Goal: Task Accomplishment & Management: Use online tool/utility

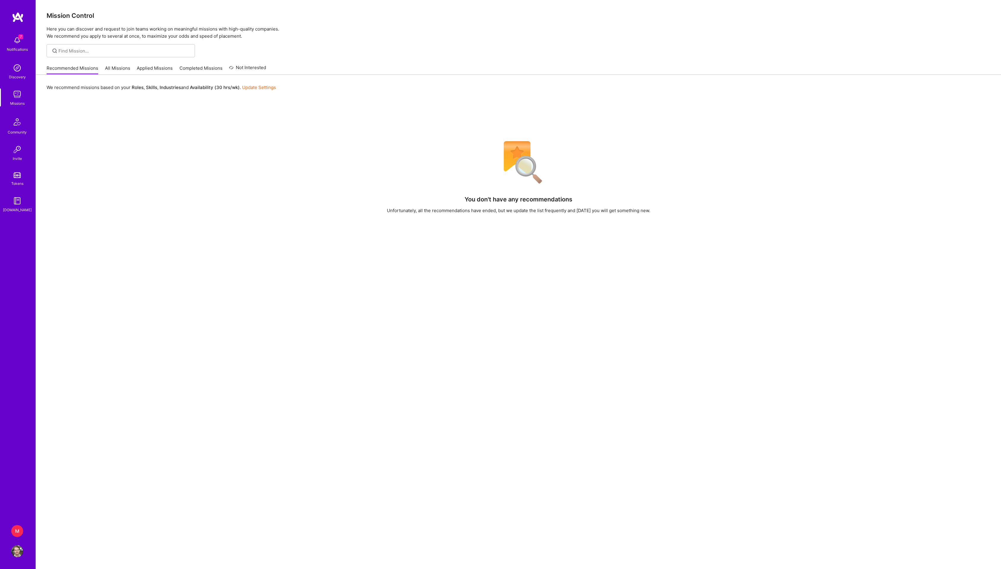
click at [17, 532] on div "M" at bounding box center [17, 531] width 12 height 12
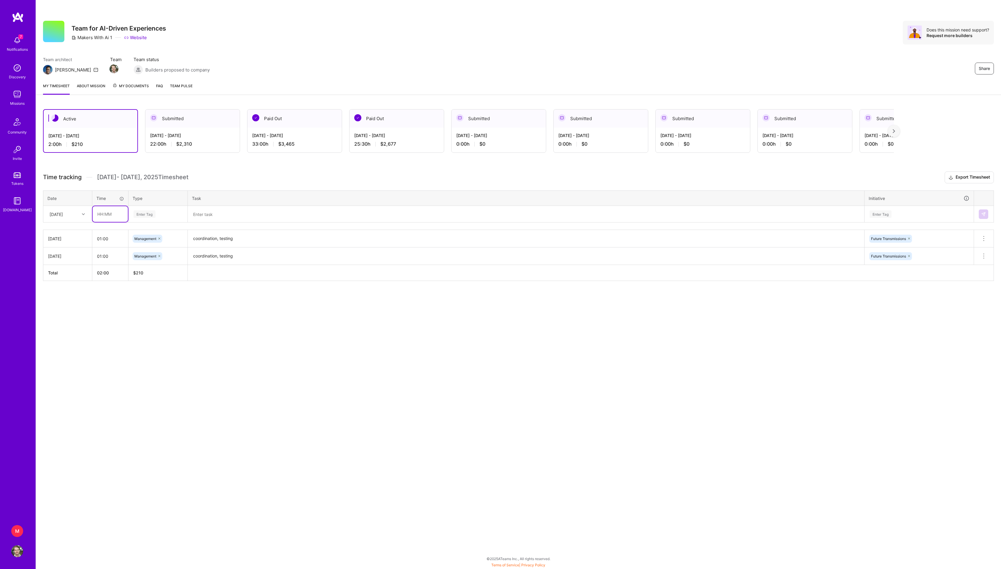
click at [107, 222] on input "text" at bounding box center [110, 214] width 35 height 16
type input "01:00"
click at [154, 219] on div "Enter Tag" at bounding box center [144, 213] width 22 height 9
click at [160, 307] on span "Management" at bounding box center [146, 303] width 28 height 8
click at [221, 247] on textarea "coordination, testing" at bounding box center [525, 238] width 675 height 17
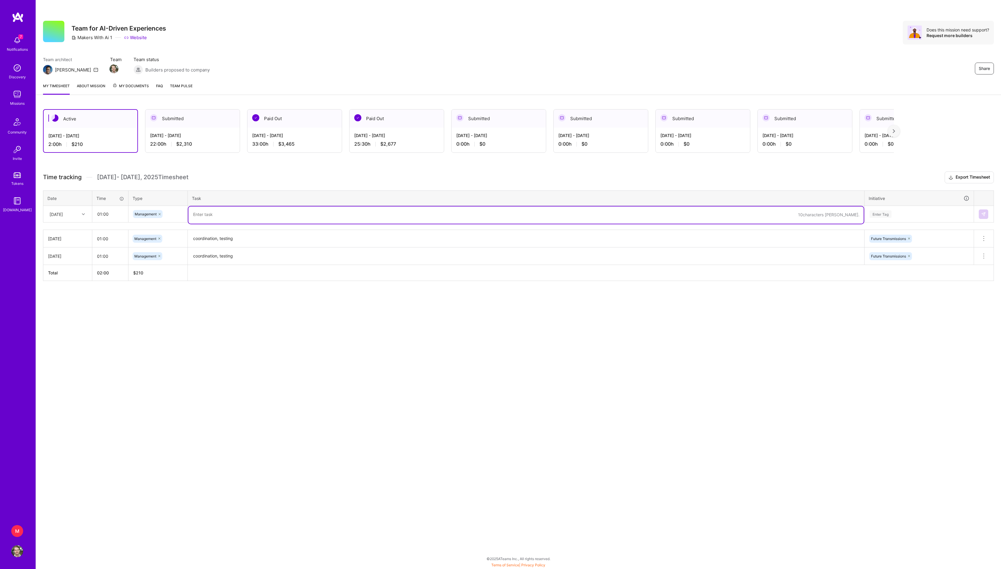
click at [229, 220] on textarea at bounding box center [525, 214] width 675 height 17
paste textarea "coordination, testing"
type textarea "coordination, testing"
click at [931, 218] on div "Enter Tag" at bounding box center [919, 213] width 100 height 7
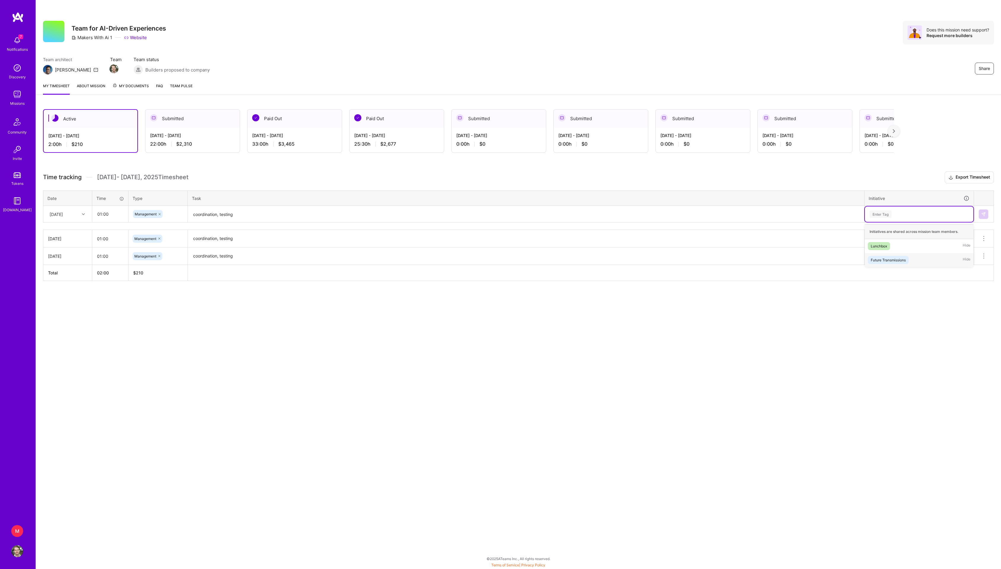
click at [905, 263] on div "Future Transmissions" at bounding box center [887, 260] width 35 height 6
click at [979, 219] on button at bounding box center [982, 213] width 9 height 9
